Goal: Task Accomplishment & Management: Use online tool/utility

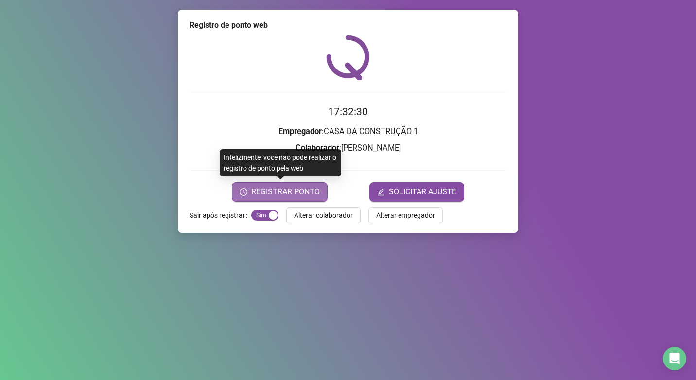
click at [253, 186] on button "REGISTRAR PONTO" at bounding box center [280, 191] width 96 height 19
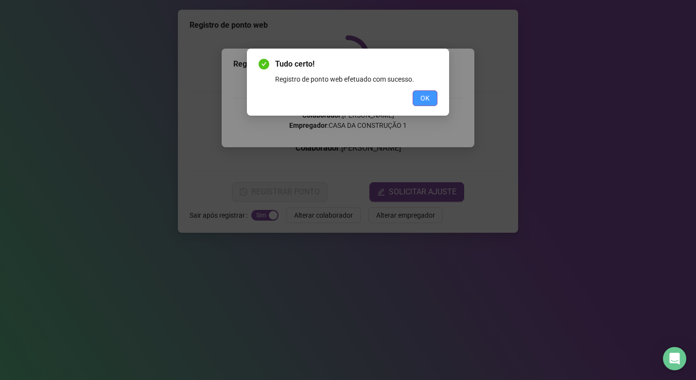
click at [424, 94] on span "OK" at bounding box center [424, 98] width 9 height 11
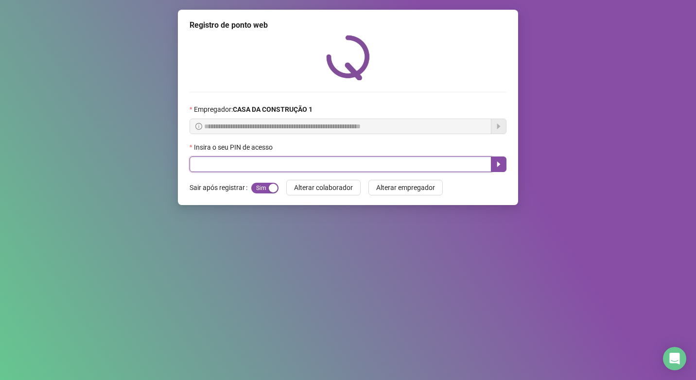
click at [398, 162] on input "text" at bounding box center [341, 164] width 302 height 16
type input "****"
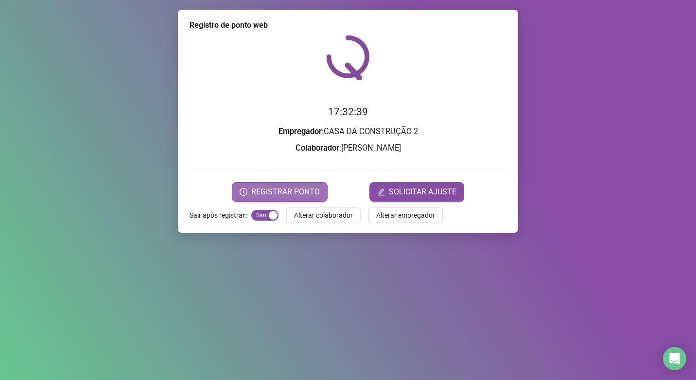
click at [307, 184] on button "REGISTRAR PONTO" at bounding box center [280, 191] width 96 height 19
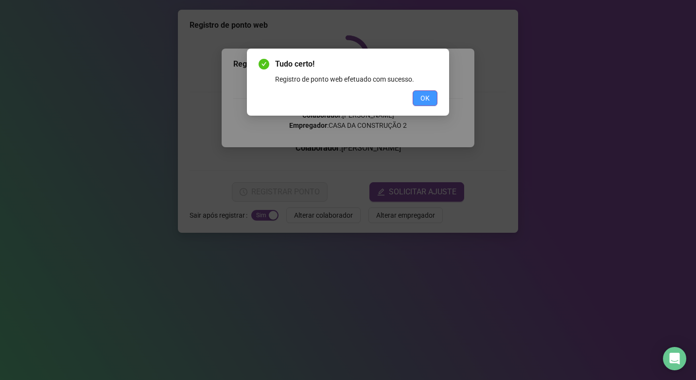
click at [417, 104] on button "OK" at bounding box center [425, 98] width 25 height 16
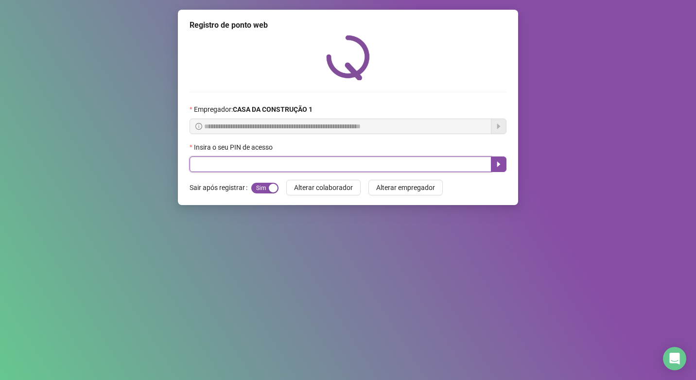
click at [233, 168] on input "text" at bounding box center [341, 164] width 302 height 16
type input "****"
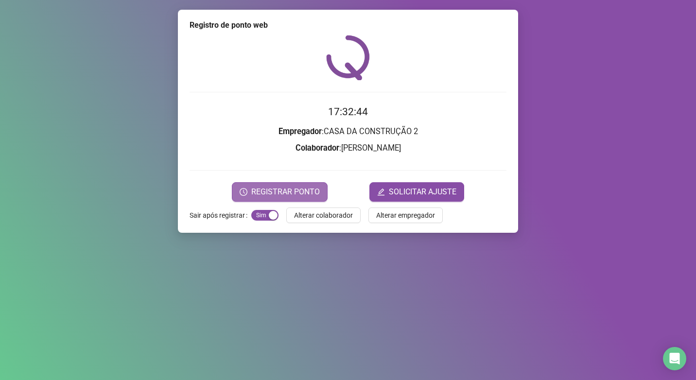
click at [241, 189] on icon "clock-circle" at bounding box center [244, 192] width 8 height 8
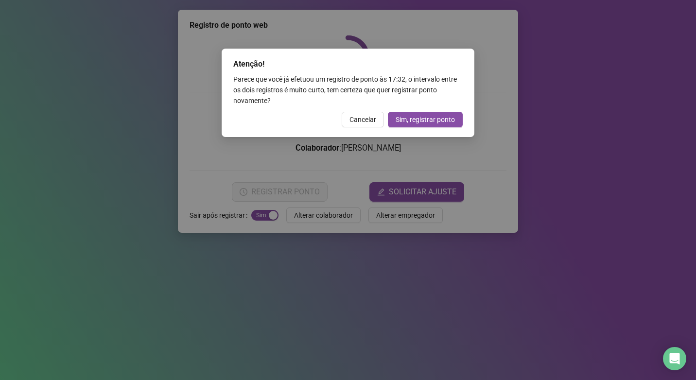
drag, startPoint x: 336, startPoint y: 122, endPoint x: 361, endPoint y: 119, distance: 25.0
click at [349, 122] on div "Cancelar Sim, registrar ponto" at bounding box center [347, 120] width 229 height 16
click at [365, 117] on span "Cancelar" at bounding box center [362, 119] width 27 height 11
click at [361, 117] on div "Atenção! Parece que você já efetuou um registro de ponto às 17:32 , o intervalo…" at bounding box center [348, 190] width 696 height 380
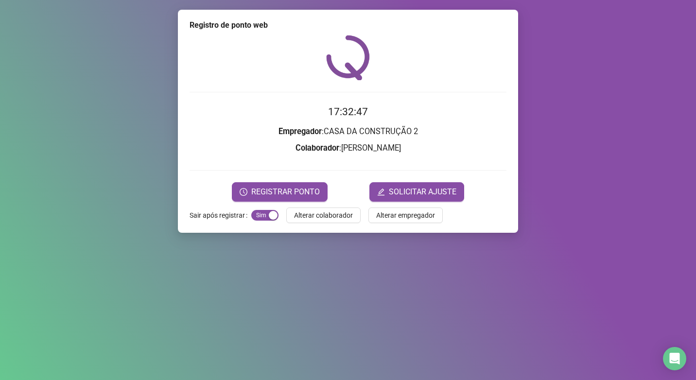
click at [359, 120] on body "Página inicial Registrar ponto Espelho de ponto Meus registros Minhas solicitaç…" at bounding box center [348, 190] width 696 height 380
click at [339, 219] on div "Registro de ponto web 17:32:48 Empregador : CASA DA CONSTRUÇÃO 2 Colaborador : …" at bounding box center [348, 121] width 340 height 223
click at [339, 219] on span "Alterar colaborador" at bounding box center [323, 215] width 59 height 11
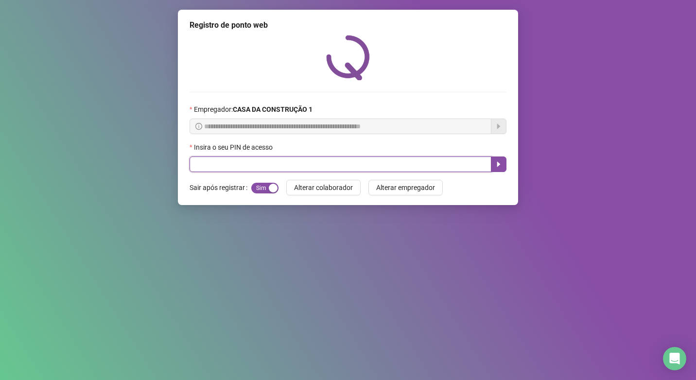
click at [345, 167] on input "text" at bounding box center [341, 164] width 302 height 16
type input "****"
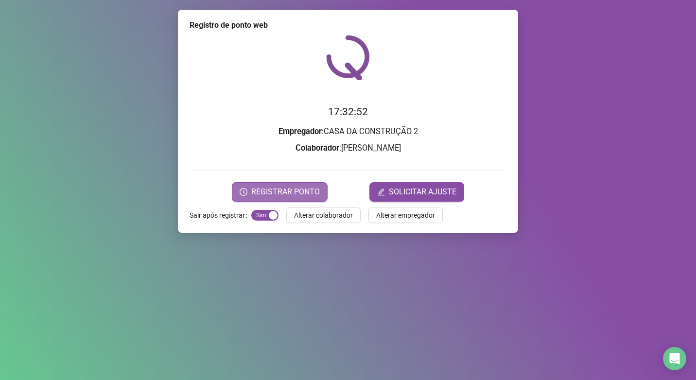
click at [271, 199] on button "REGISTRAR PONTO" at bounding box center [280, 191] width 96 height 19
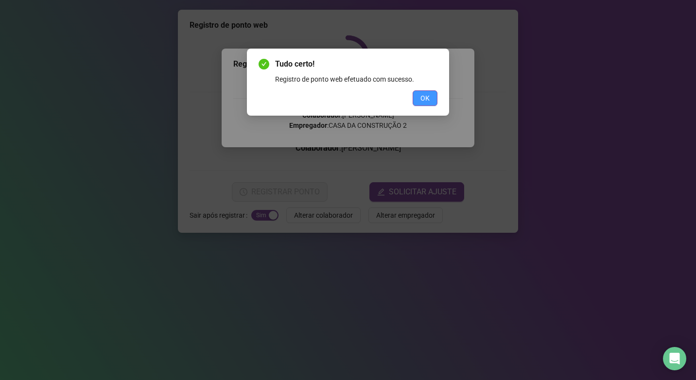
click at [425, 98] on span "OK" at bounding box center [424, 98] width 9 height 11
